Goal: Check status: Check status

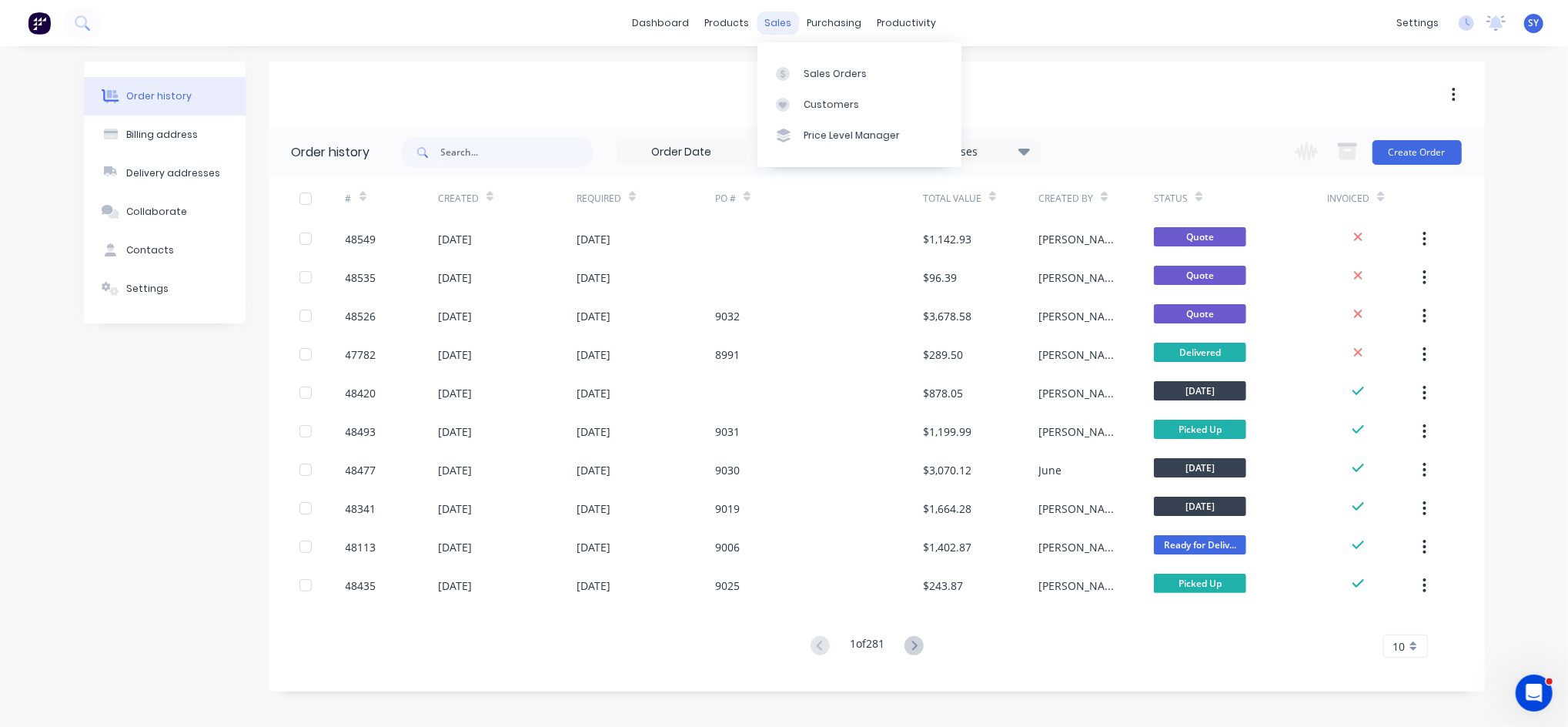
click at [783, 23] on div "sales" at bounding box center [778, 23] width 43 height 23
click at [823, 77] on div "Sales Orders" at bounding box center [835, 73] width 63 height 14
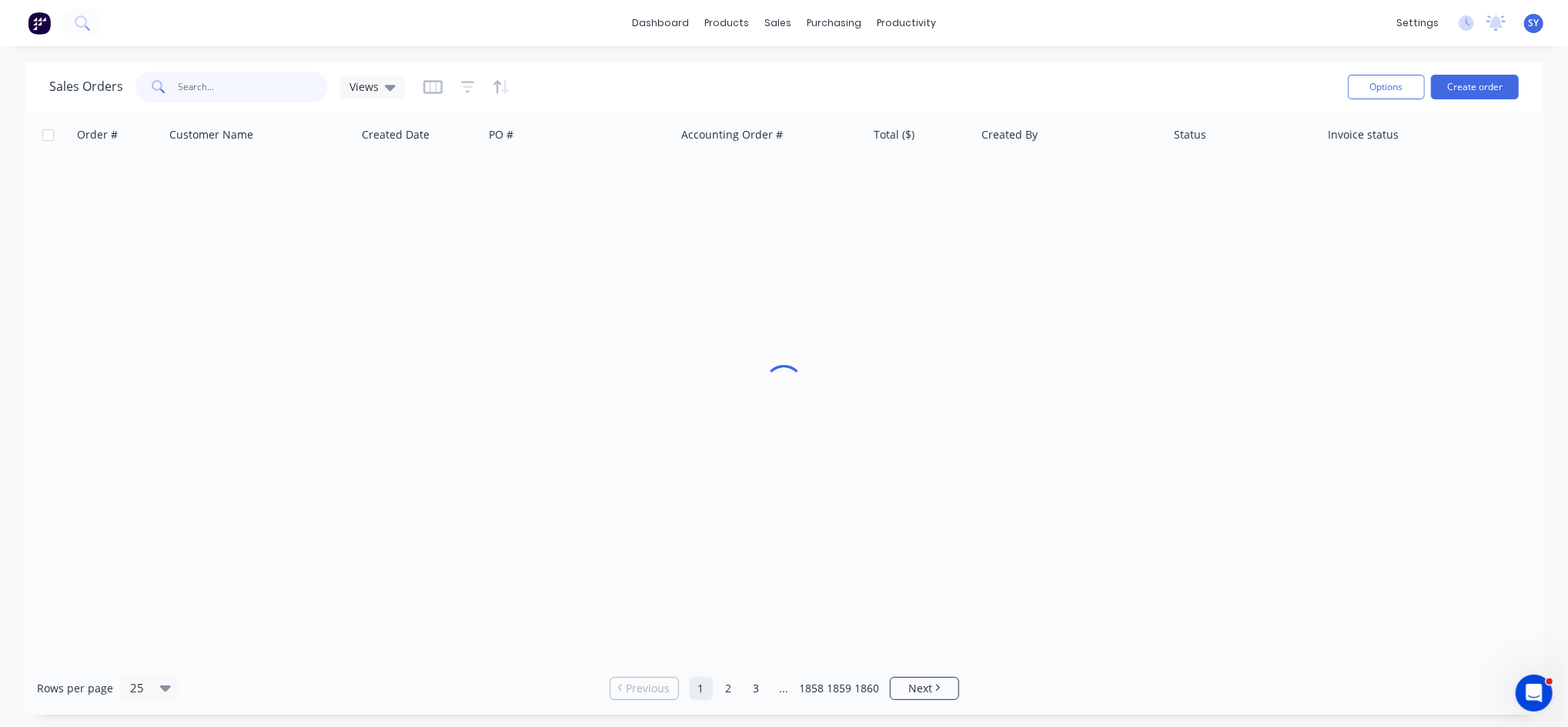
click at [203, 80] on input "text" at bounding box center [253, 87] width 150 height 31
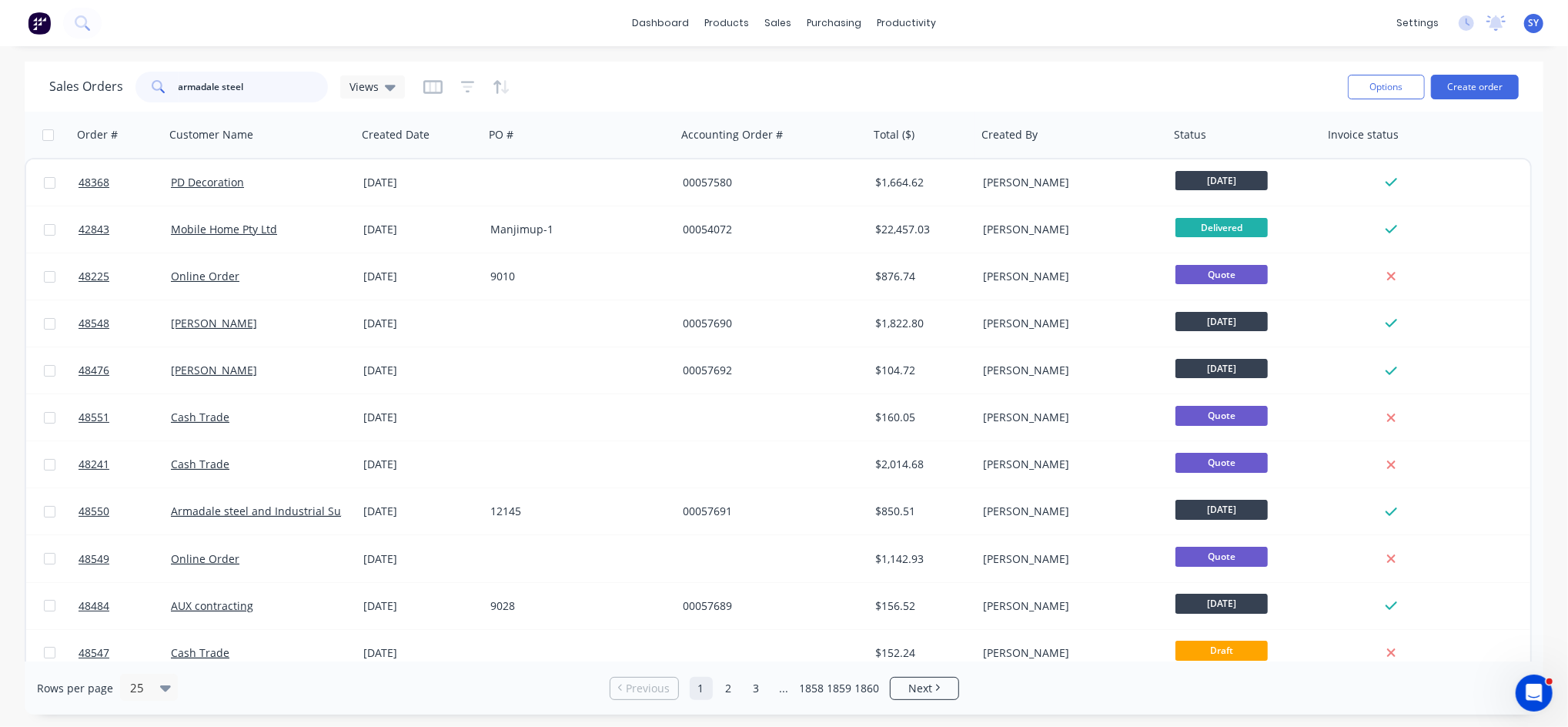
type input "armadale steel"
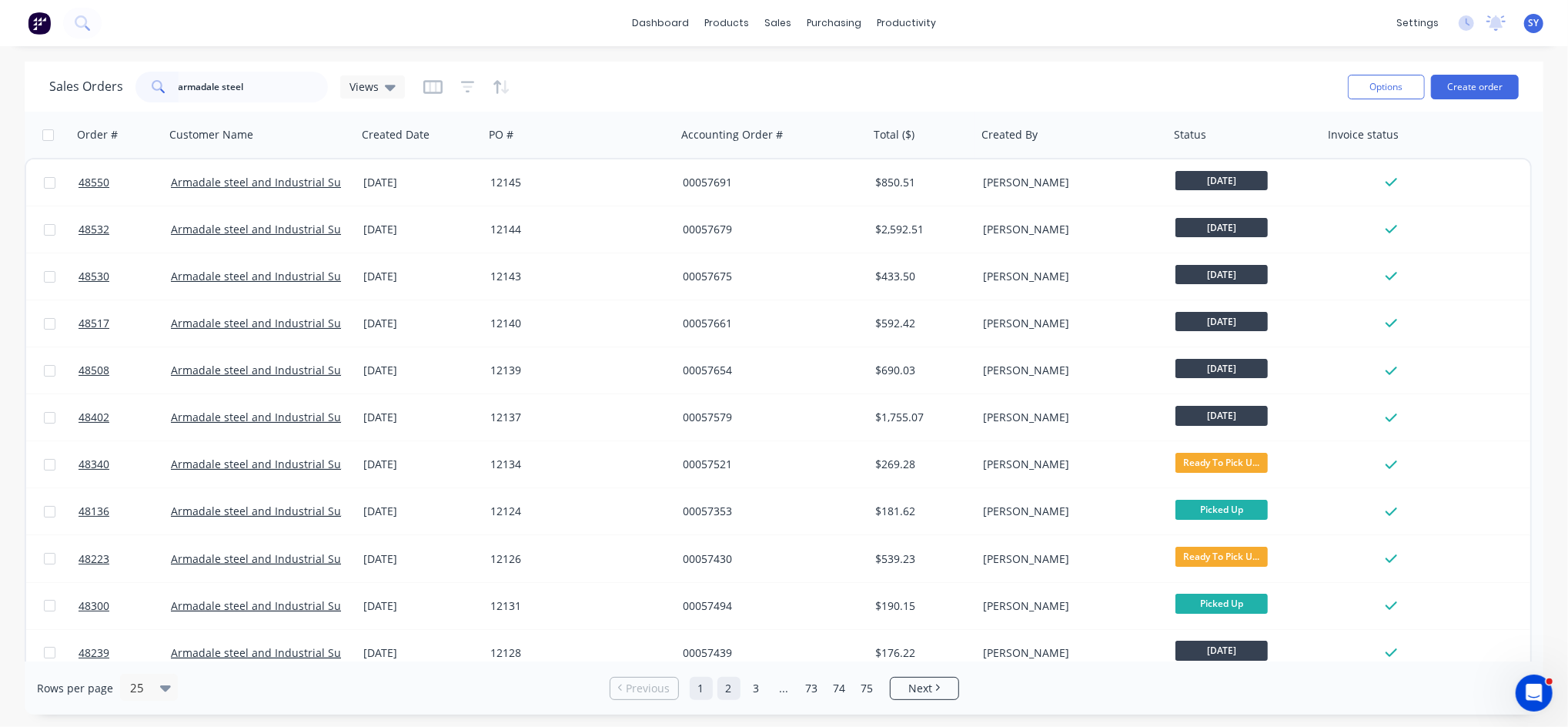
click at [722, 692] on link "2" at bounding box center [729, 688] width 23 height 23
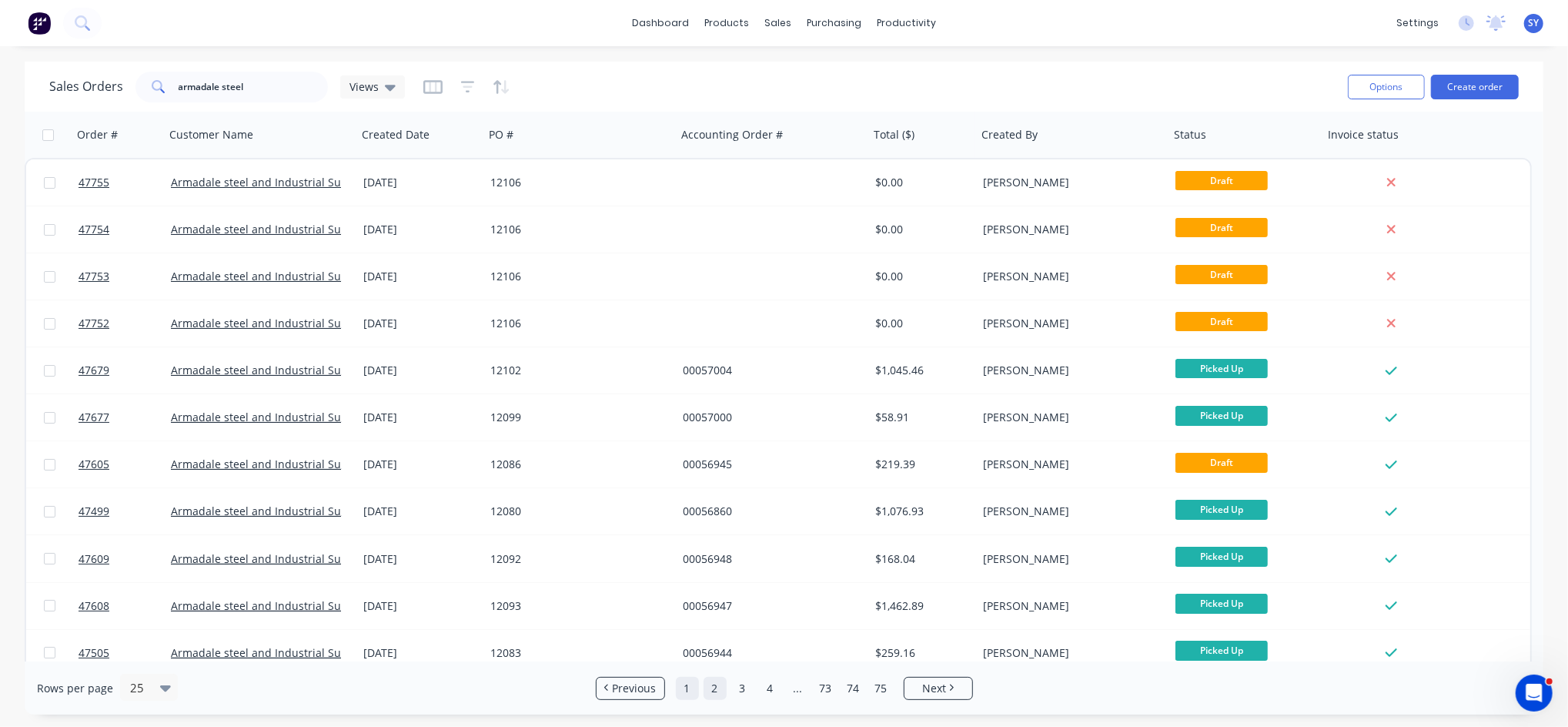
click at [693, 692] on link "1" at bounding box center [687, 688] width 23 height 23
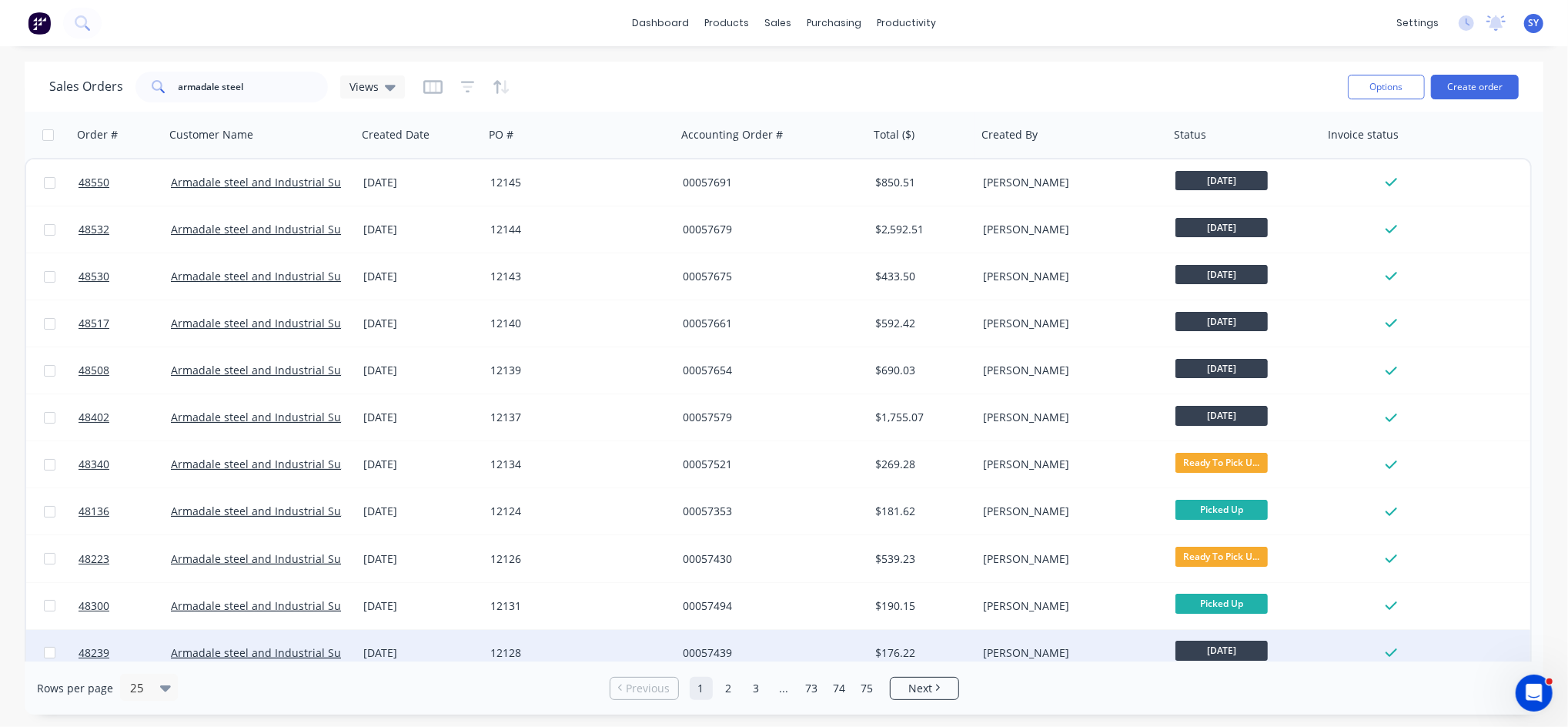
click at [796, 649] on div "00057439" at bounding box center [768, 653] width 171 height 15
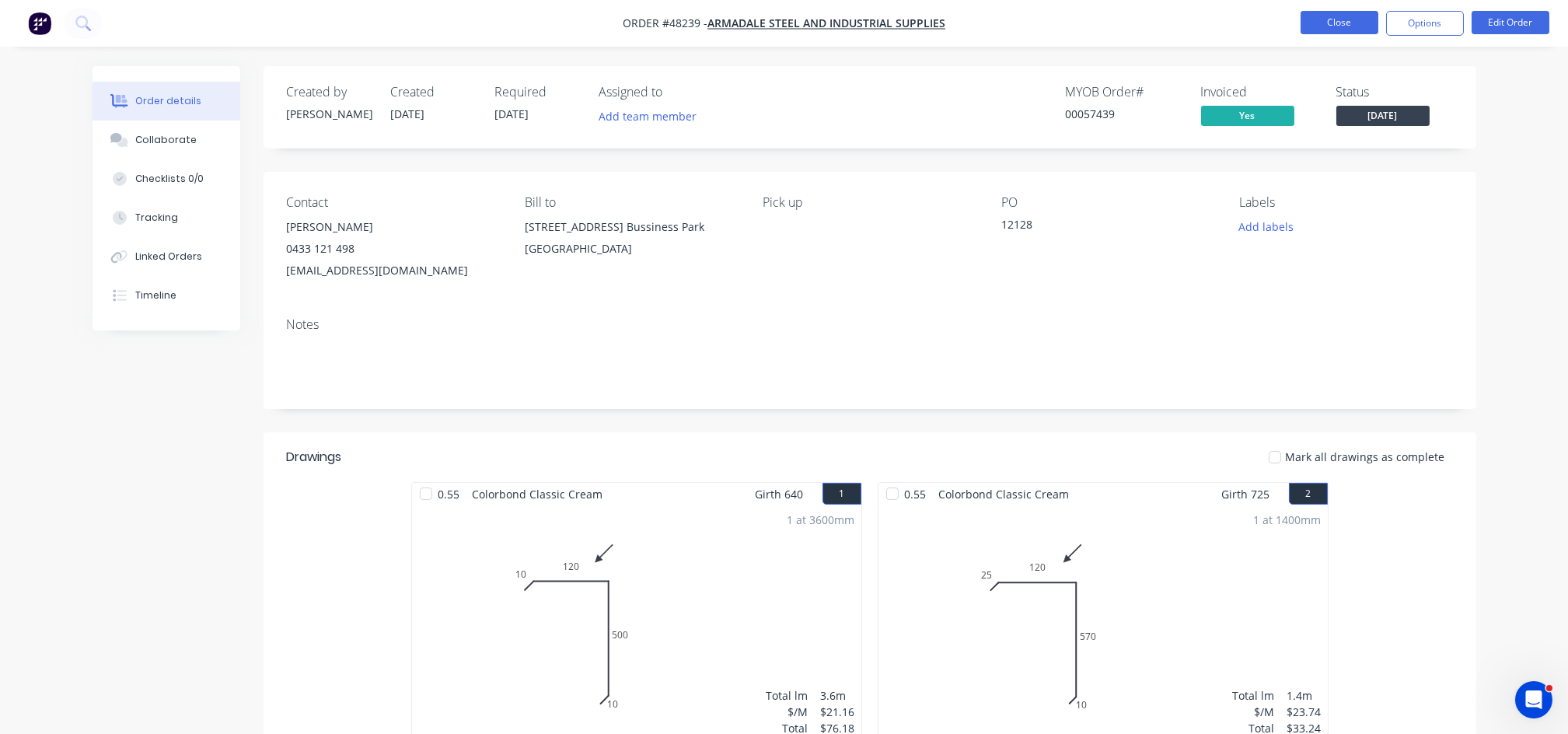
click at [1316, 28] on button "Close" at bounding box center [1339, 22] width 78 height 24
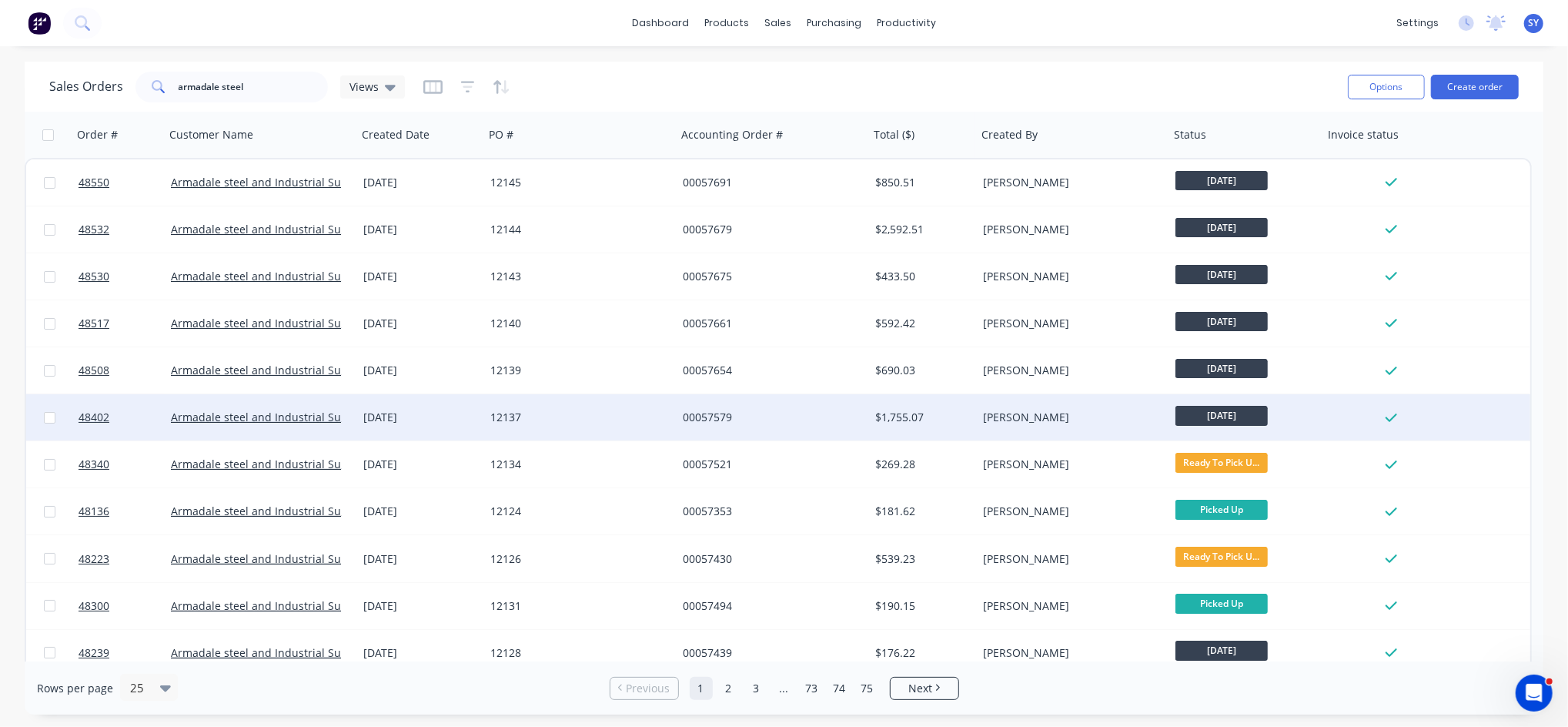
click at [940, 421] on div "$1,755.07" at bounding box center [920, 417] width 91 height 15
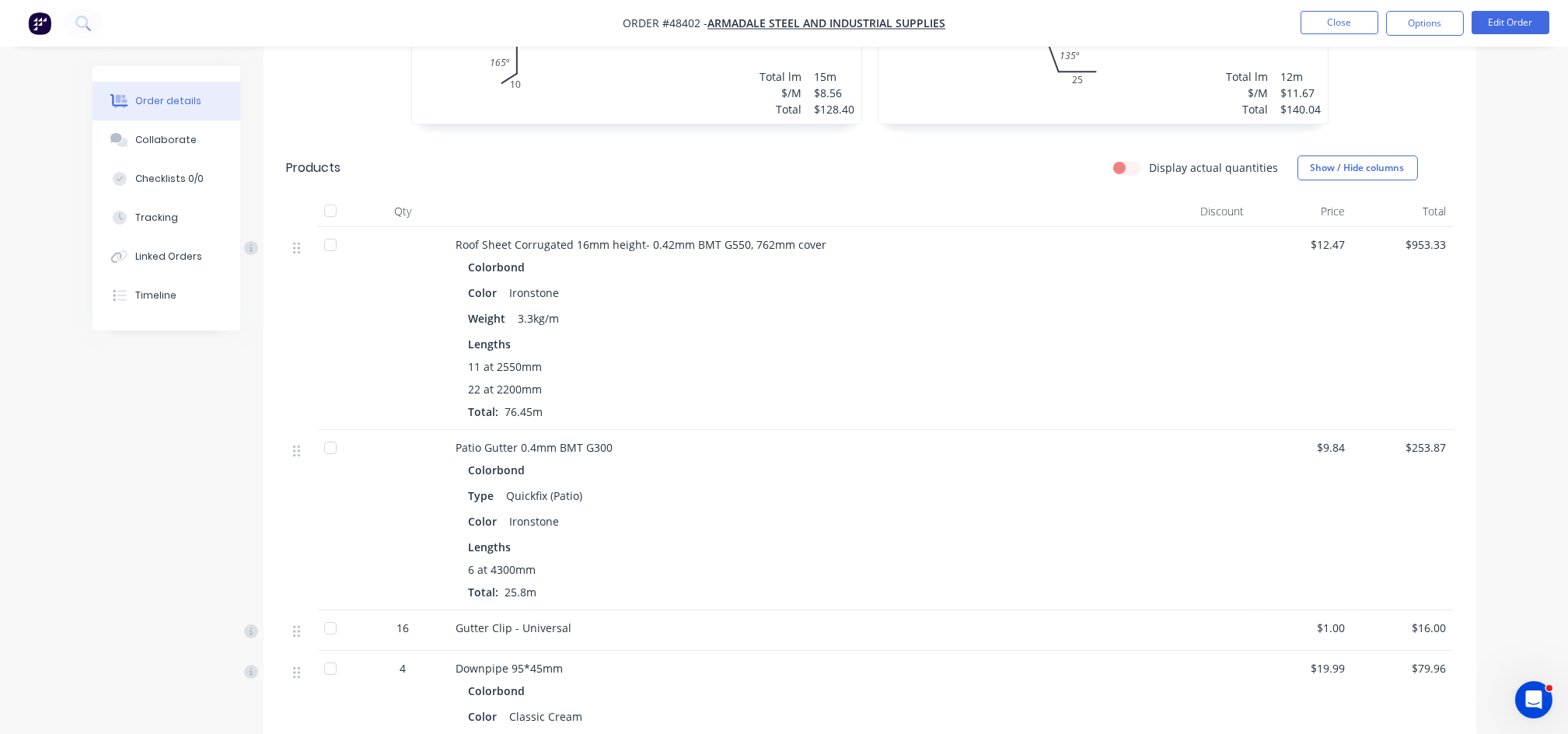
scroll to position [622, 0]
click at [164, 226] on button "Tracking" at bounding box center [166, 218] width 148 height 39
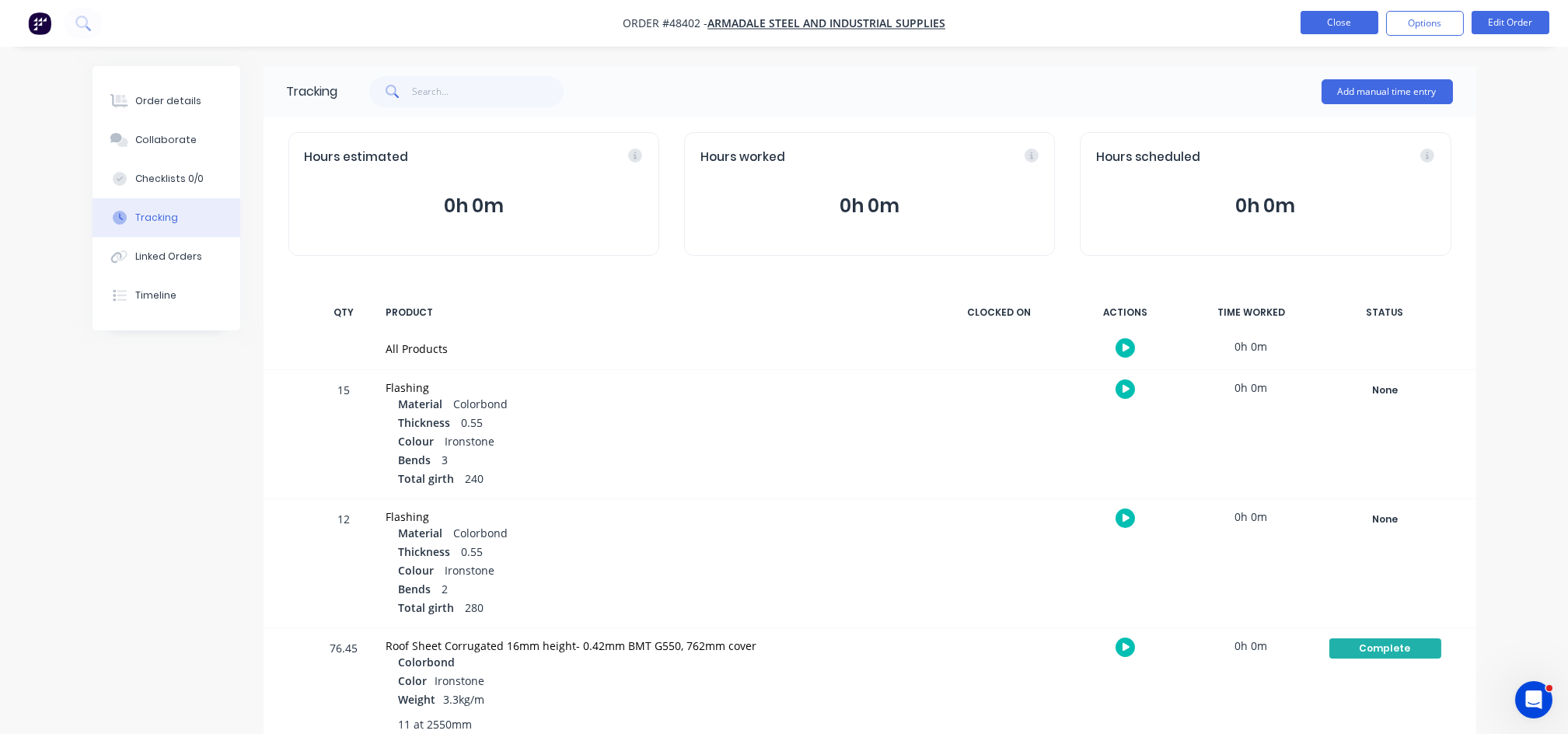
click at [1320, 29] on button "Close" at bounding box center [1339, 22] width 78 height 24
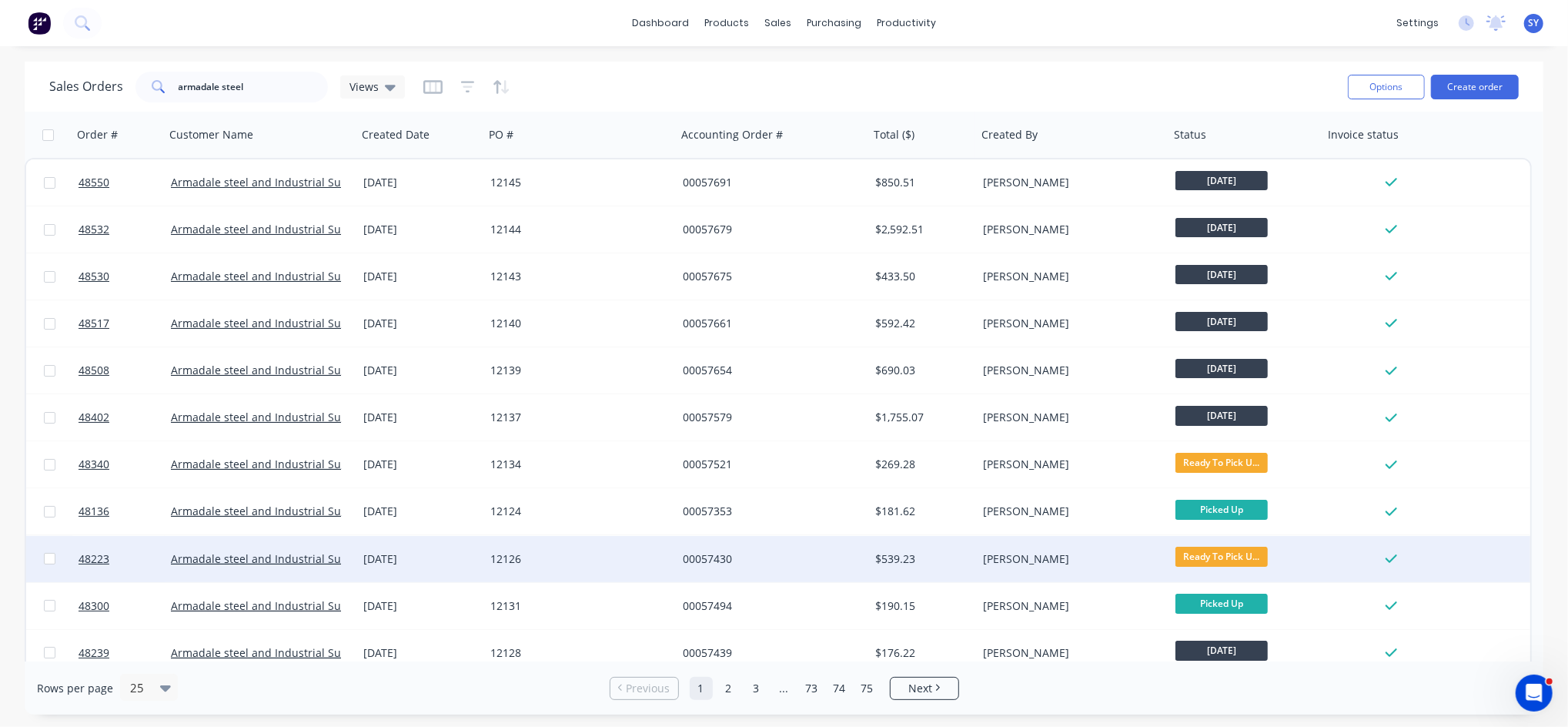
click at [863, 552] on div "00057430" at bounding box center [772, 559] width 192 height 46
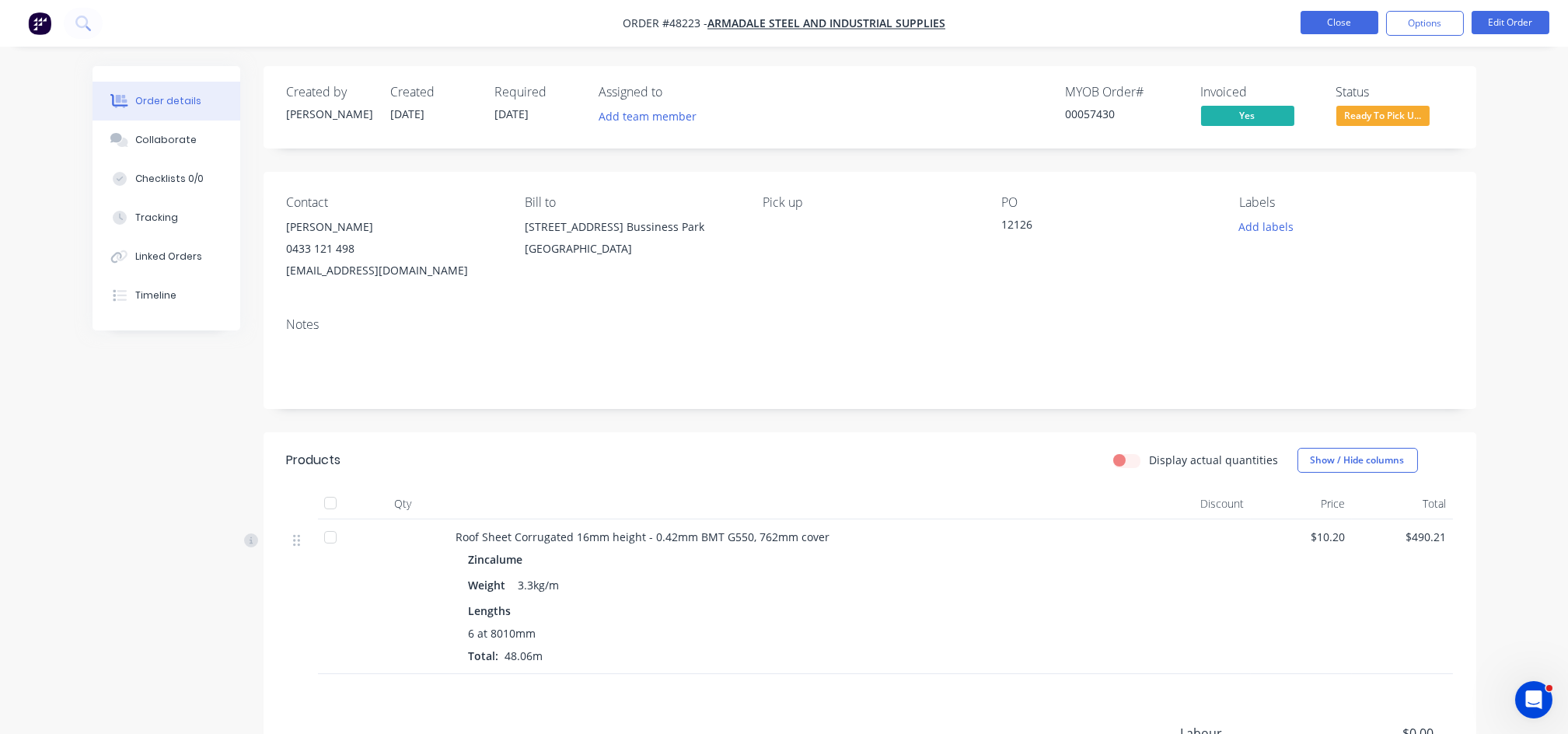
click at [1337, 15] on button "Close" at bounding box center [1339, 22] width 78 height 24
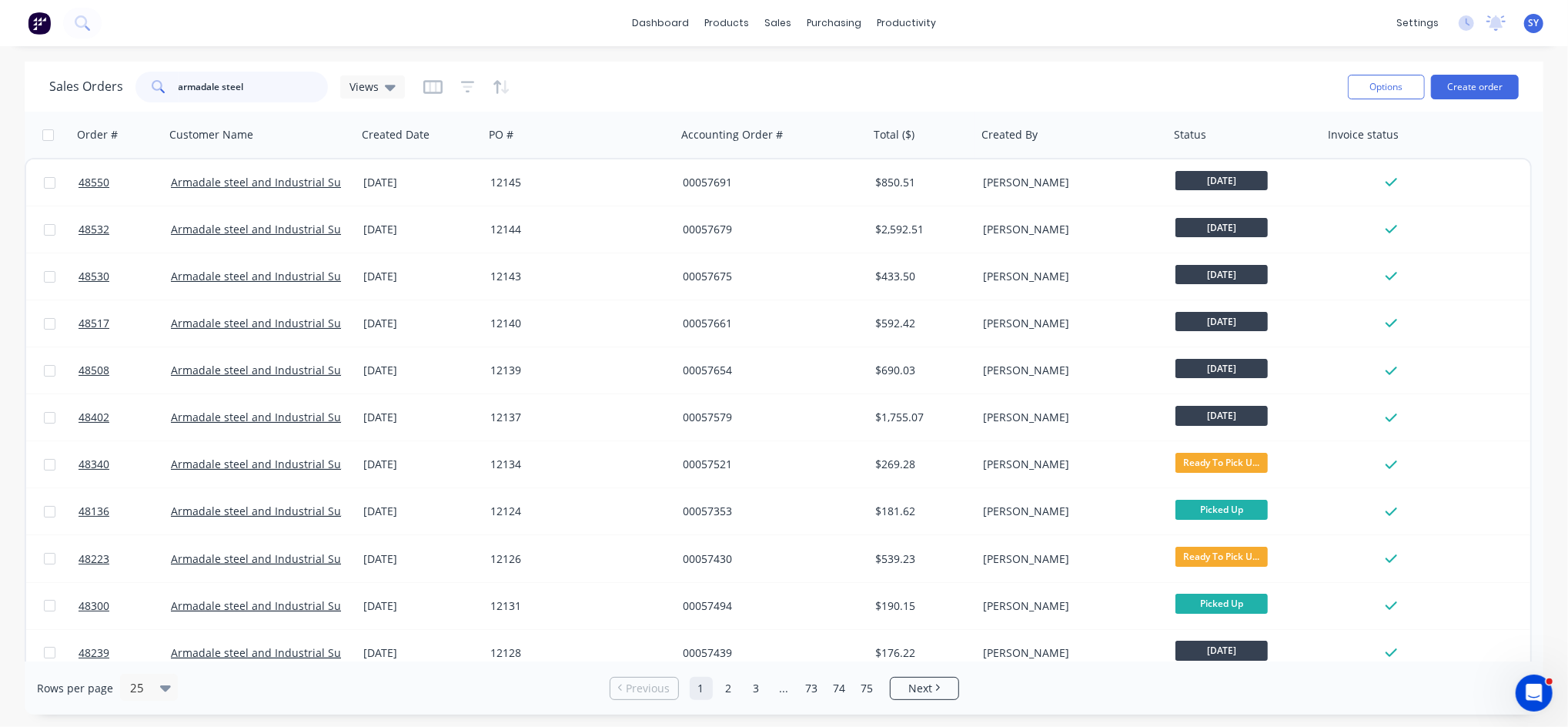
drag, startPoint x: 273, startPoint y: 84, endPoint x: 71, endPoint y: 87, distance: 202.0
click at [71, 87] on div "Sales Orders armadale steel Views" at bounding box center [227, 87] width 356 height 31
type input "shemco"
